Goal: Task Accomplishment & Management: Complete application form

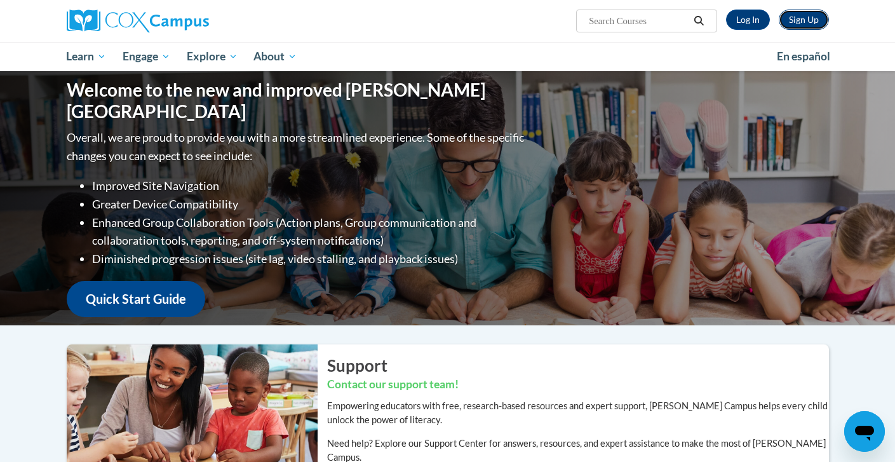
click at [807, 19] on link "Sign Up" at bounding box center [803, 20] width 50 height 20
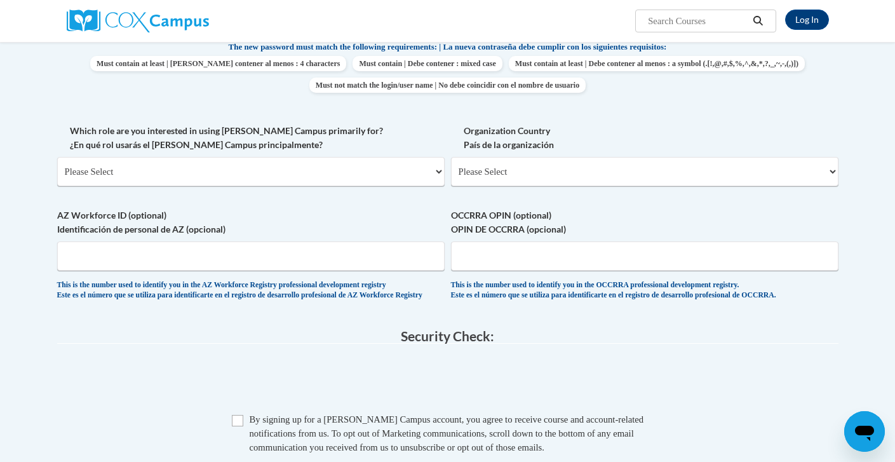
scroll to position [579, 0]
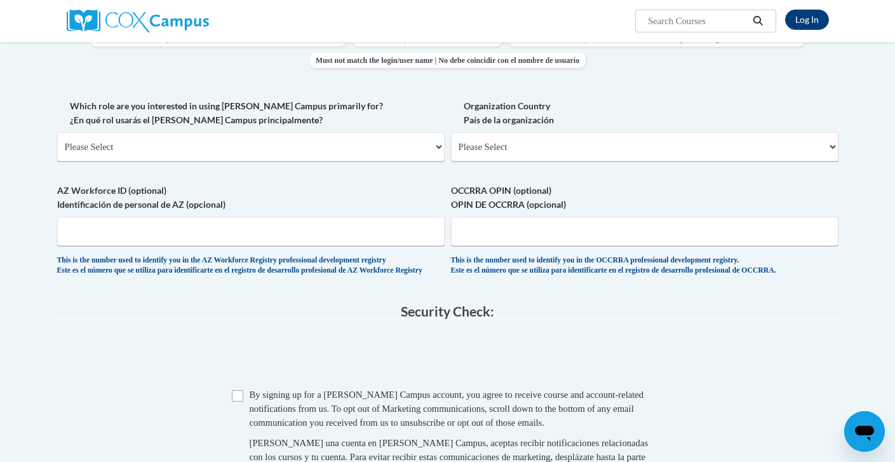
type input "[EMAIL_ADDRESS][DOMAIN_NAME]"
click at [662, 154] on select "Please Select United States | Estados Unidos Outside of the United States | Fue…" at bounding box center [644, 146] width 387 height 29
select select "ad49bcad-a171-4b2e-b99c-48b446064914"
click at [451, 132] on select "Please Select United States | Estados Unidos Outside of the United States | Fue…" at bounding box center [644, 146] width 387 height 29
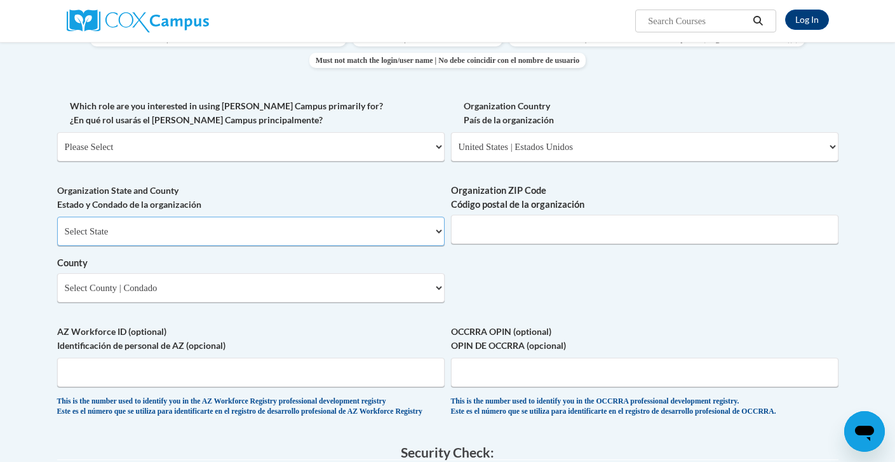
click at [356, 230] on select "Select State Alabama Alaska Arizona Arkansas California Colorado Connecticut De…" at bounding box center [250, 231] width 387 height 29
select select "Georgia"
click at [57, 217] on select "Select State Alabama Alaska Arizona Arkansas California Colorado Connecticut De…" at bounding box center [250, 231] width 387 height 29
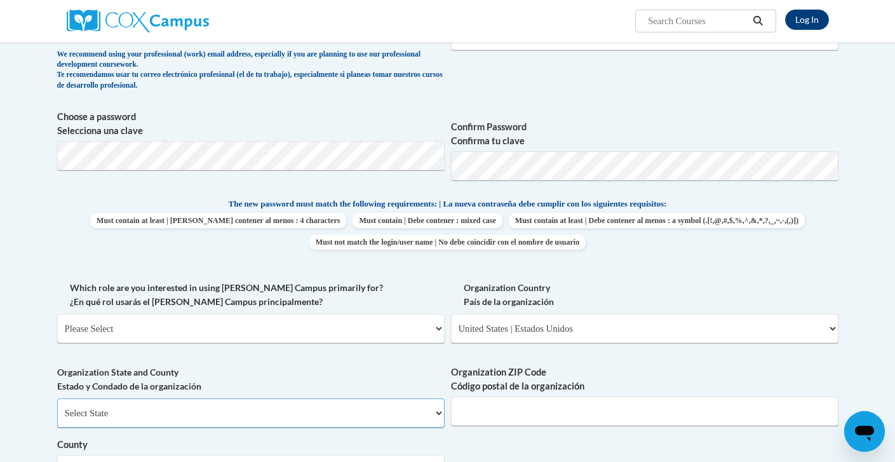
scroll to position [0, 0]
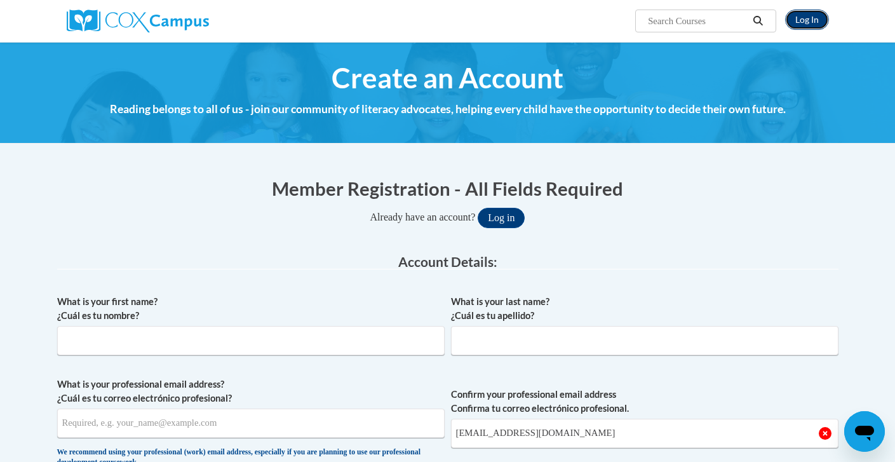
click at [803, 17] on link "Log In" at bounding box center [807, 20] width 44 height 20
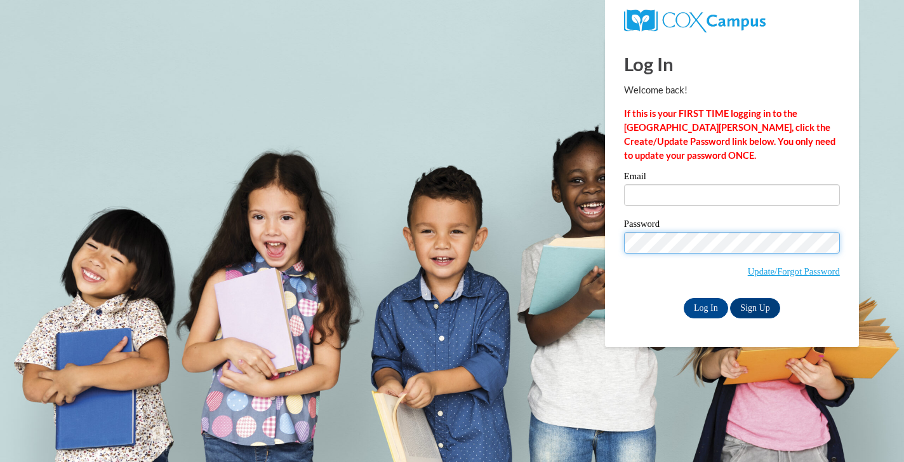
type input "consulaf@gmail.com"
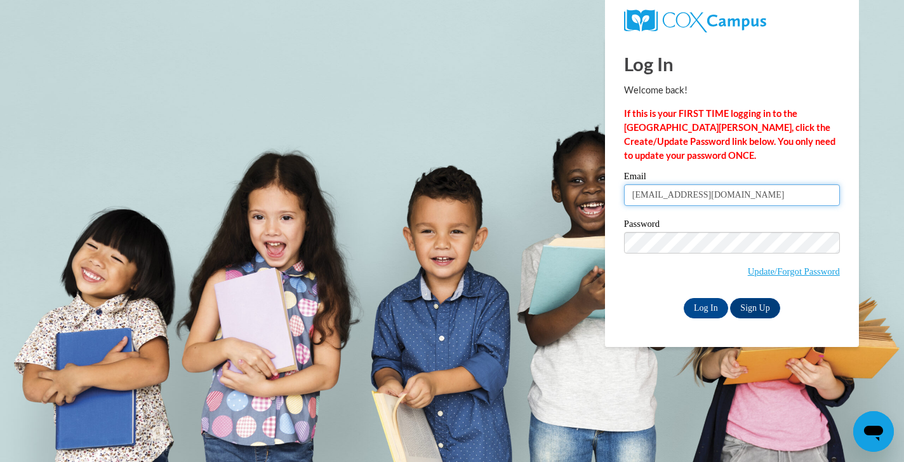
click at [733, 188] on input "consulaf@gmail.com" at bounding box center [732, 195] width 216 height 22
click at [667, 280] on span "Update/Forgot Password" at bounding box center [732, 258] width 216 height 53
click at [763, 191] on input "consulaf@gmail.com" at bounding box center [732, 195] width 216 height 22
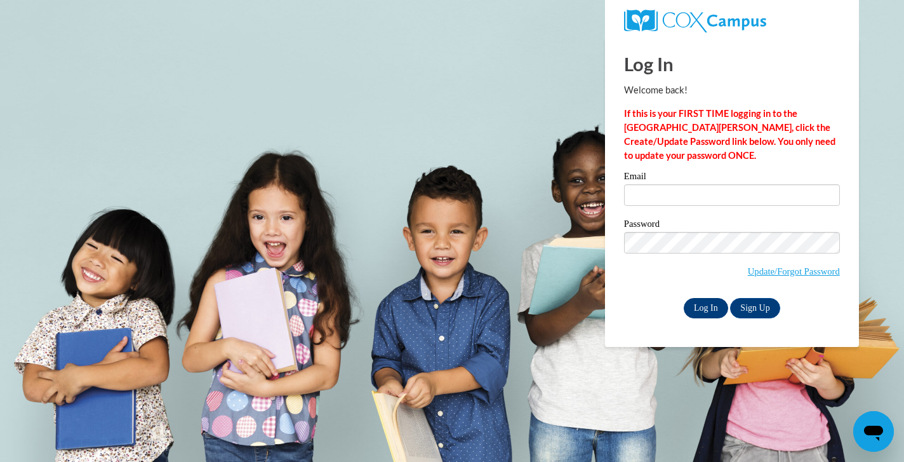
type input "[EMAIL_ADDRESS][DOMAIN_NAME]"
click at [714, 307] on input "Log In" at bounding box center [706, 308] width 44 height 20
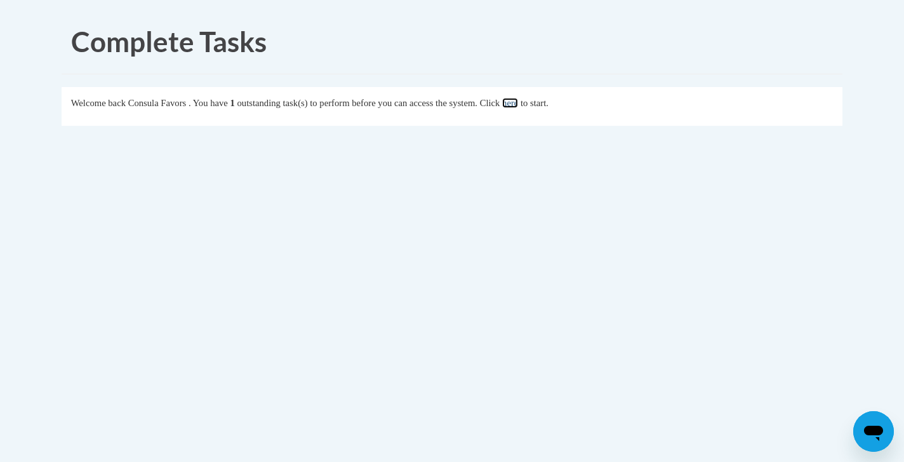
click at [518, 102] on link "here" at bounding box center [510, 103] width 16 height 10
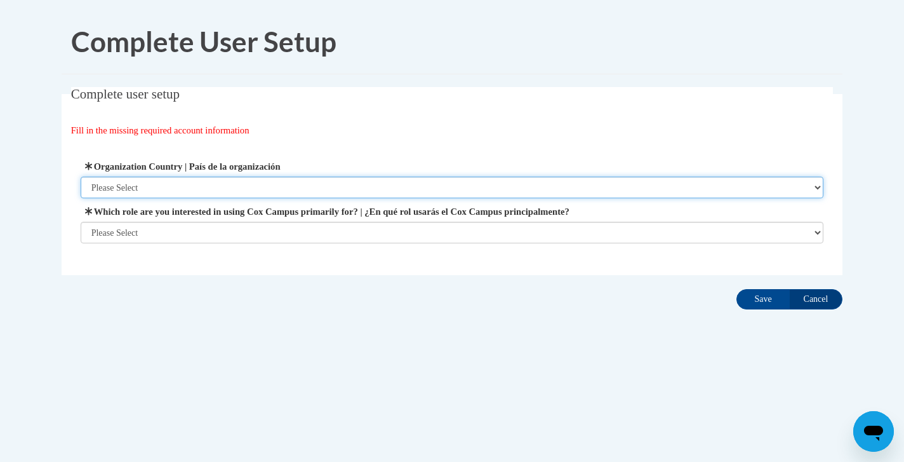
click at [445, 183] on select "Please Select [GEOGRAPHIC_DATA] | [GEOGRAPHIC_DATA] Outside of [GEOGRAPHIC_DATA…" at bounding box center [452, 188] width 743 height 22
select select "ad49bcad-a171-4b2e-b99c-48b446064914"
click at [81, 177] on select "Please Select [GEOGRAPHIC_DATA] | [GEOGRAPHIC_DATA] Outside of [GEOGRAPHIC_DATA…" at bounding box center [452, 188] width 743 height 22
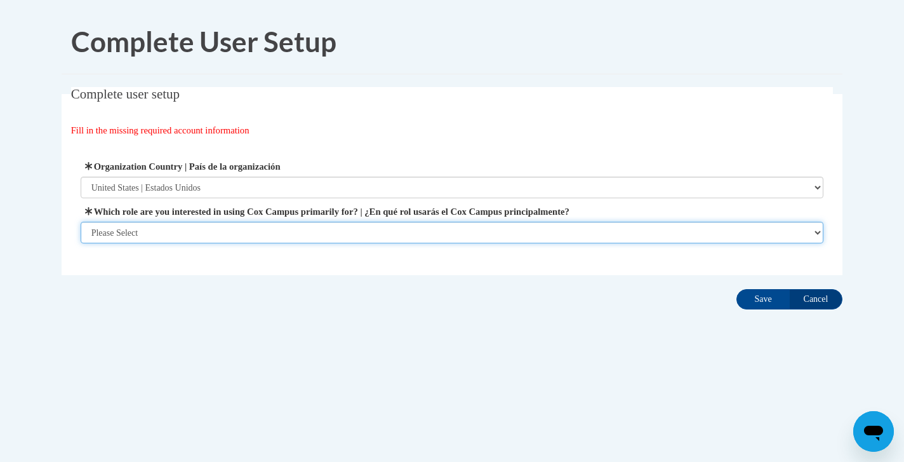
click at [390, 232] on select "Please Select College/University | Colegio/Universidad Community/Nonprofit Part…" at bounding box center [452, 233] width 743 height 22
select select "fbf2d438-af2f-41f8-98f1-81c410e29de3"
click at [81, 243] on select "Please Select College/University | Colegio/Universidad Community/Nonprofit Part…" at bounding box center [452, 233] width 743 height 22
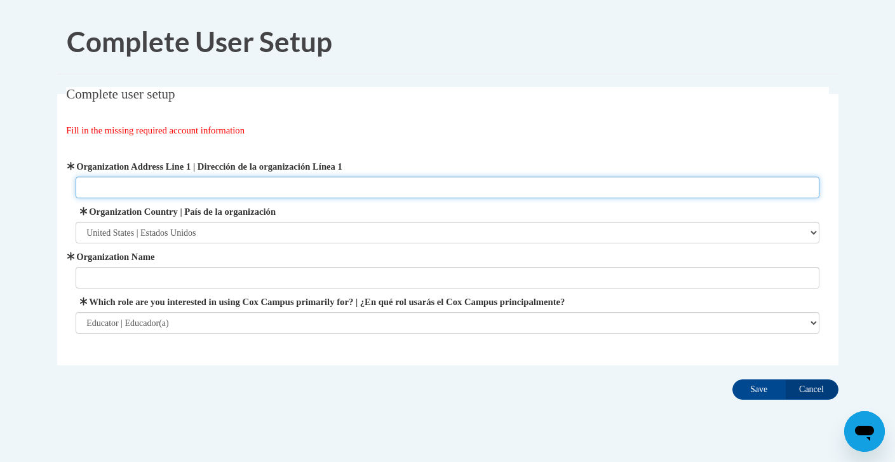
click at [383, 189] on input "Organization Address Line 1 | Dirección de la organización Línea 1" at bounding box center [447, 188] width 743 height 22
type input "5180 Buffington Rd"
type input "Jeannette Cathy Children's Center"
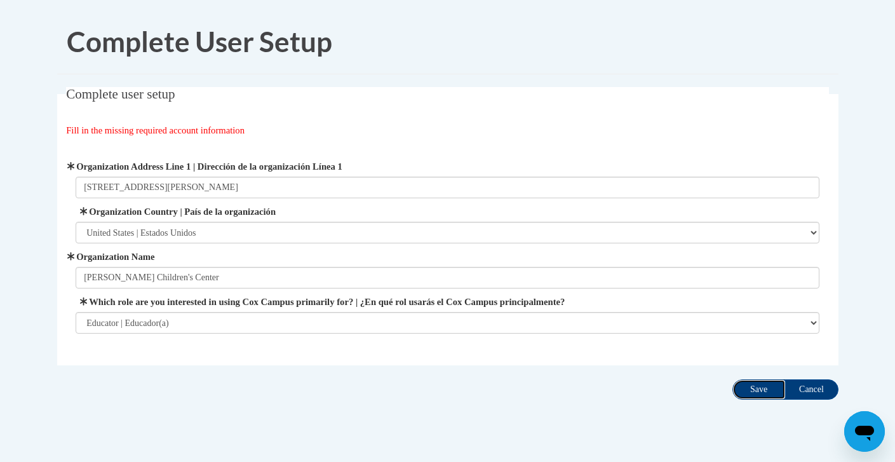
click at [752, 395] on input "Save" at bounding box center [758, 389] width 53 height 20
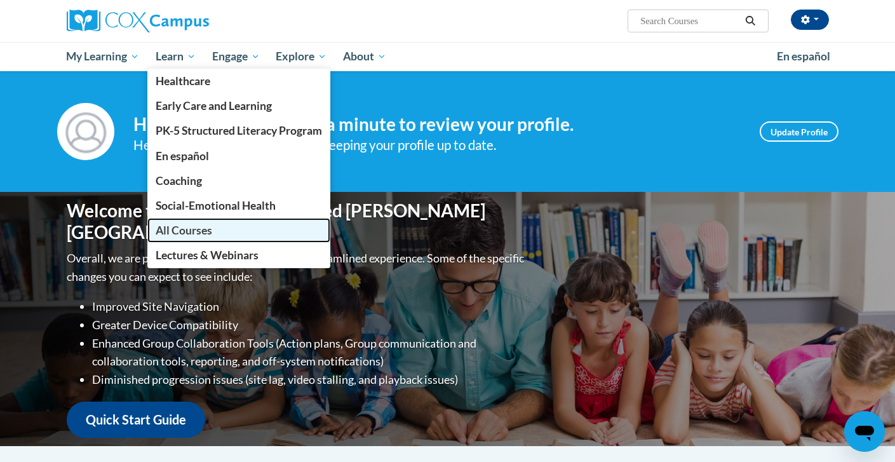
click at [206, 231] on span "All Courses" at bounding box center [184, 229] width 57 height 13
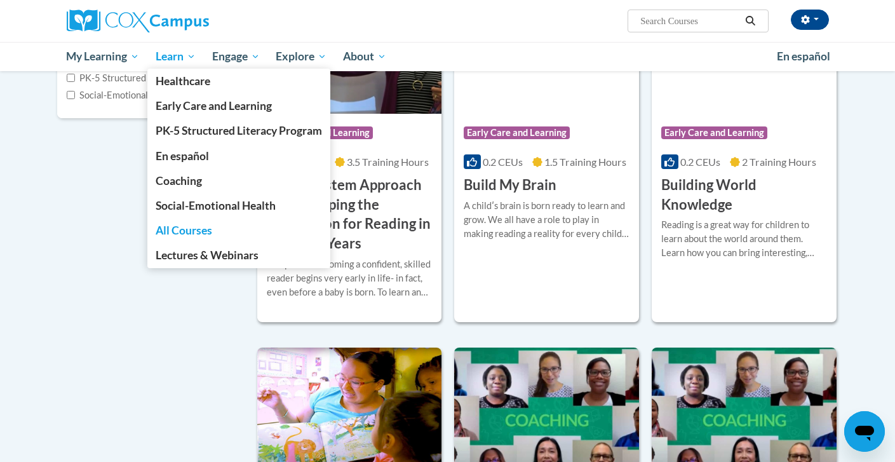
scroll to position [229, 0]
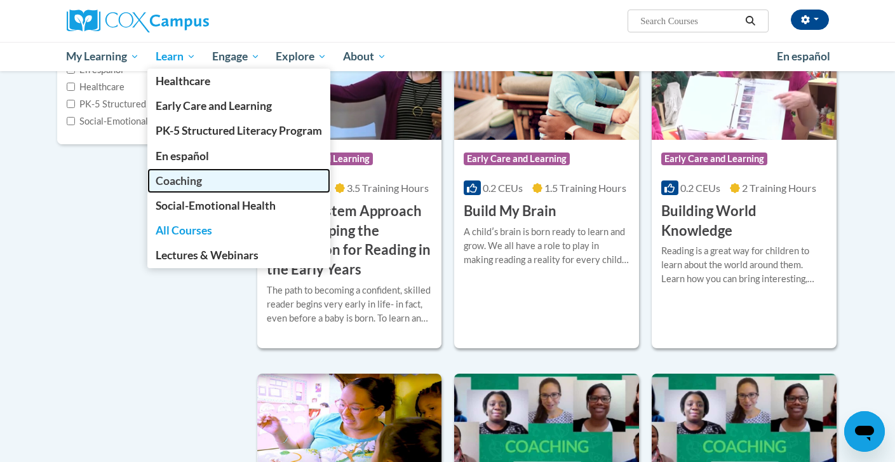
click at [201, 178] on span "Coaching" at bounding box center [179, 180] width 46 height 13
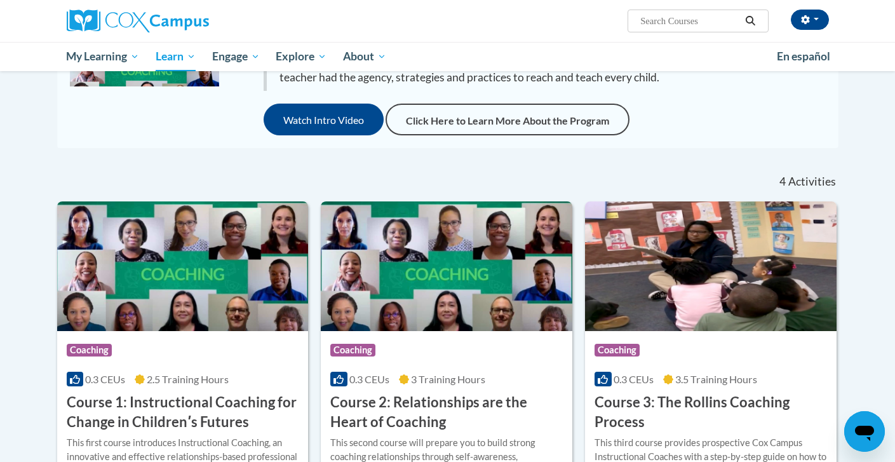
scroll to position [177, 0]
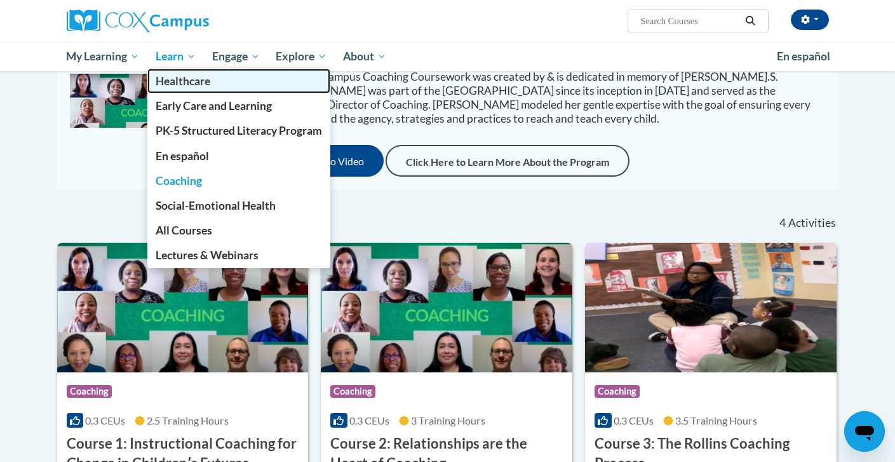
click at [216, 78] on link "Healthcare" at bounding box center [238, 81] width 183 height 25
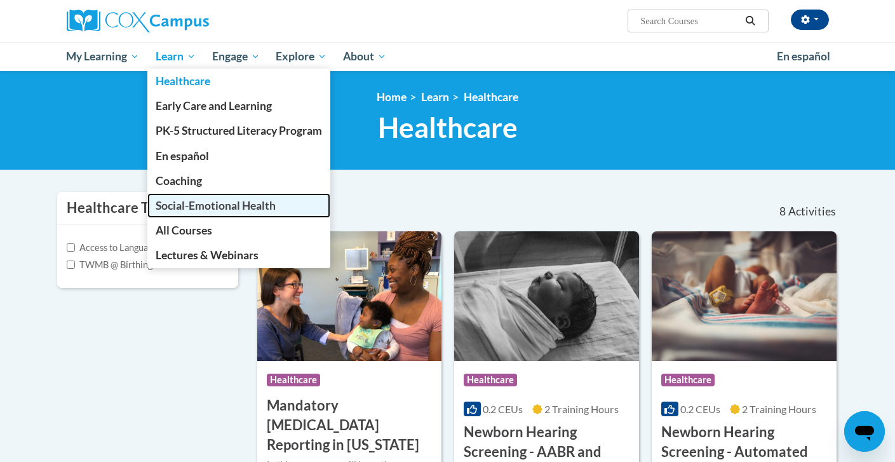
click at [233, 206] on span "Social-Emotional Health" at bounding box center [216, 205] width 120 height 13
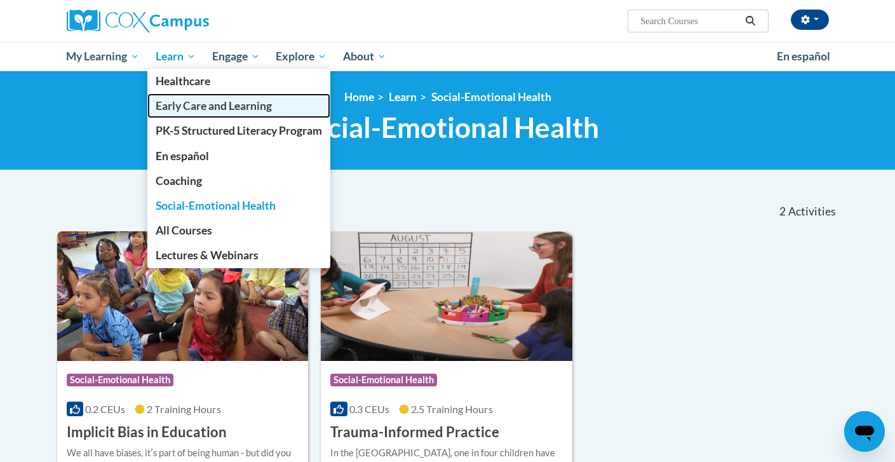
click at [202, 102] on span "Early Care and Learning" at bounding box center [214, 105] width 116 height 13
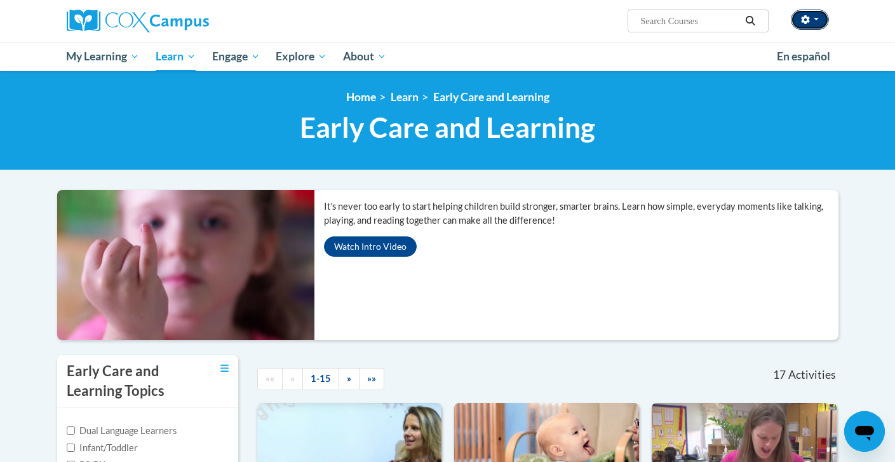
click at [818, 16] on button "button" at bounding box center [809, 20] width 38 height 20
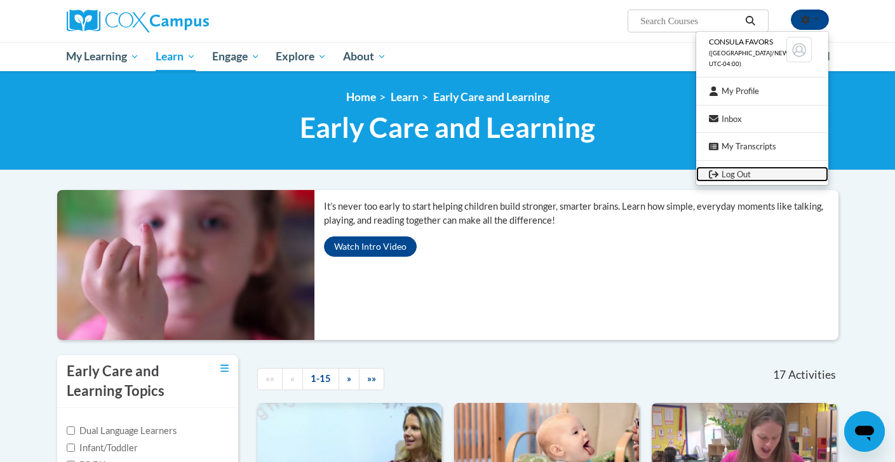
click at [738, 173] on link "Log Out" at bounding box center [762, 174] width 132 height 16
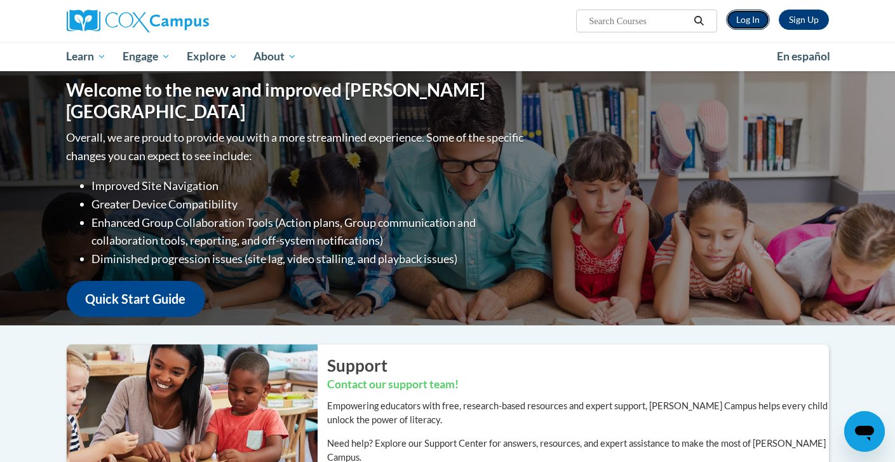
click at [748, 18] on link "Log In" at bounding box center [748, 20] width 44 height 20
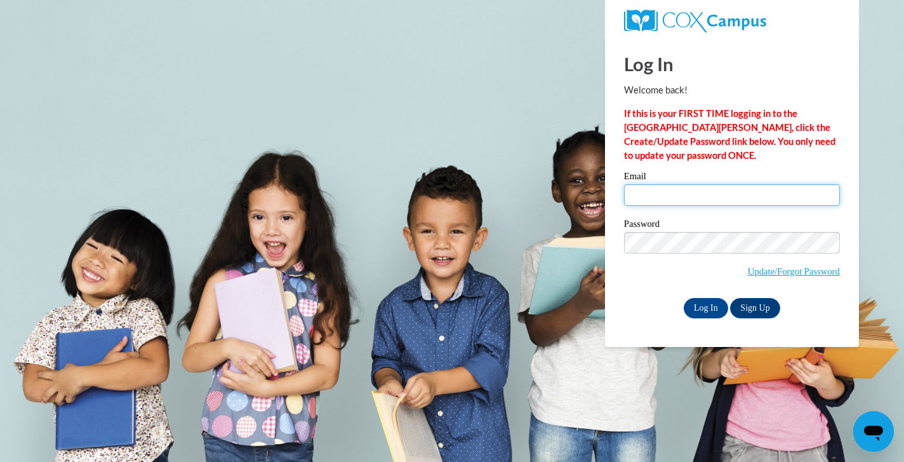
type input "consulaf@gmail.com"
click at [736, 192] on input "consulaf@gmail.com" at bounding box center [732, 195] width 216 height 22
click at [743, 169] on div "Log In Welcome back! If this is your FIRST TIME logging in to the NEW Cox Campu…" at bounding box center [732, 178] width 216 height 280
